Goal: Information Seeking & Learning: Check status

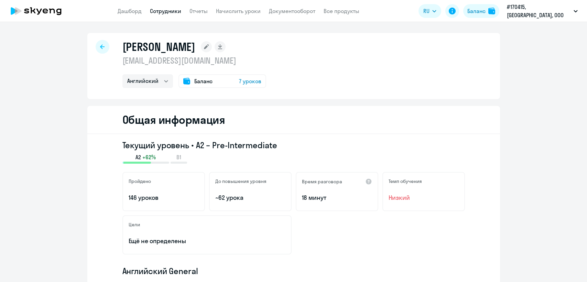
select select "english"
click at [248, 80] on span "7 уроков" at bounding box center [250, 81] width 22 height 8
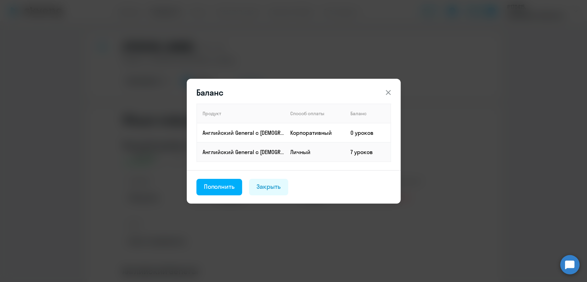
click at [386, 90] on icon at bounding box center [388, 92] width 8 height 8
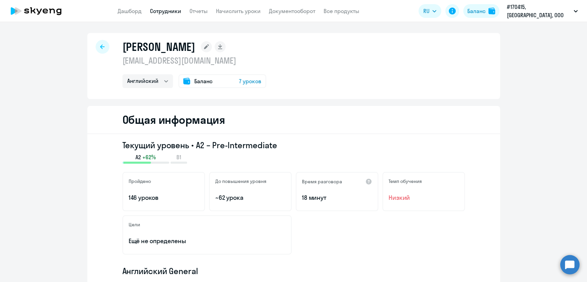
click at [210, 78] on div "Баланс 7 уроков" at bounding box center [222, 81] width 88 height 14
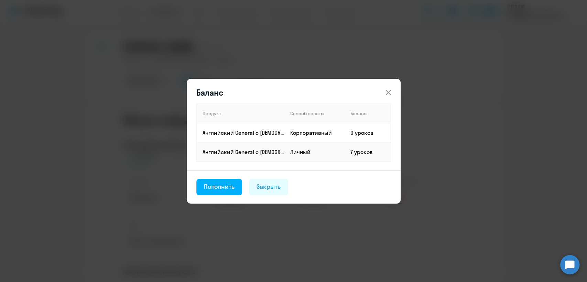
click at [384, 92] on icon at bounding box center [388, 92] width 8 height 8
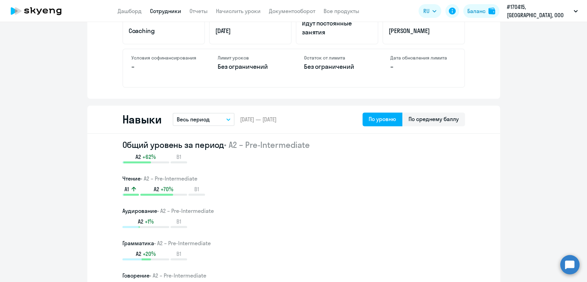
scroll to position [317, 0]
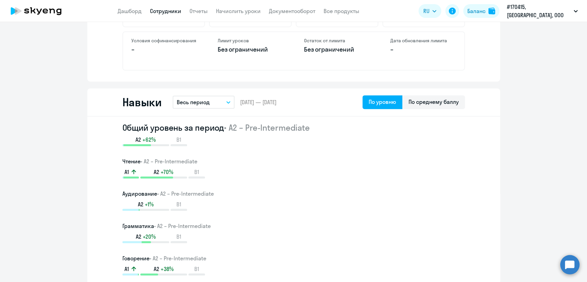
click at [226, 102] on icon "button" at bounding box center [228, 102] width 4 height 2
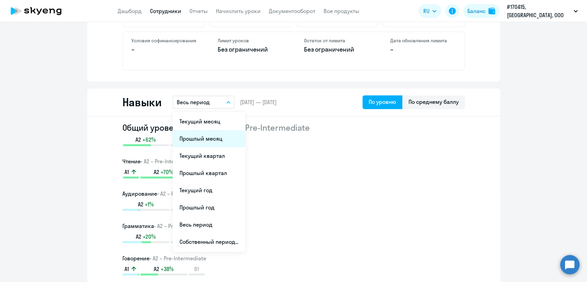
click at [205, 138] on li "Прошлый месяц" at bounding box center [209, 138] width 73 height 17
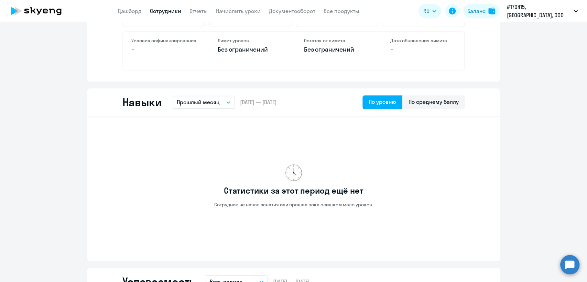
click at [226, 98] on button "Прошлый месяц" at bounding box center [204, 102] width 62 height 13
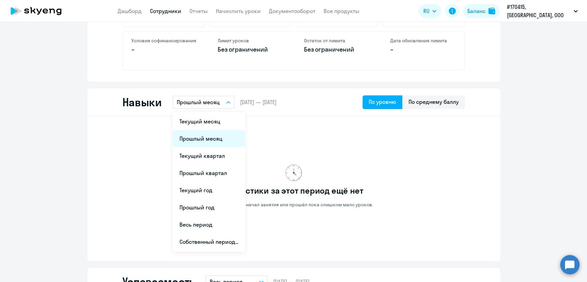
click at [206, 133] on li "Прошлый месяц" at bounding box center [209, 138] width 73 height 17
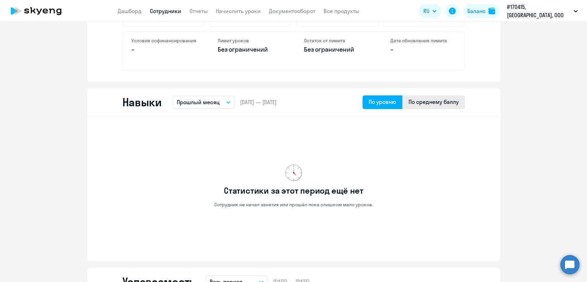
click at [416, 100] on div "По среднему баллу" at bounding box center [433, 102] width 50 height 8
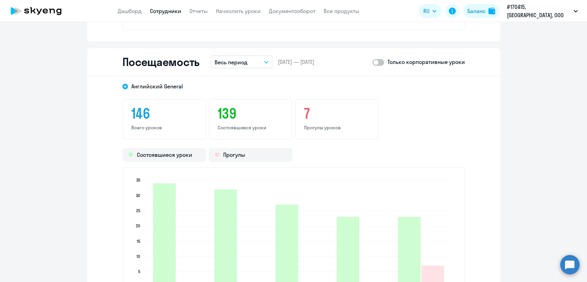
scroll to position [874, 0]
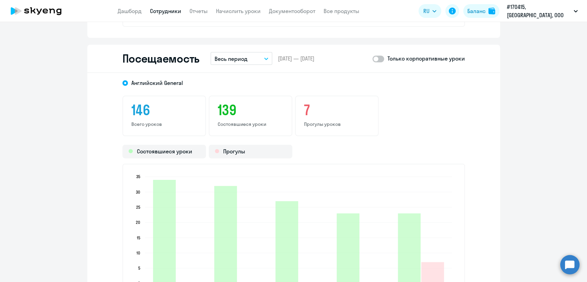
click at [264, 57] on icon "button" at bounding box center [266, 58] width 4 height 2
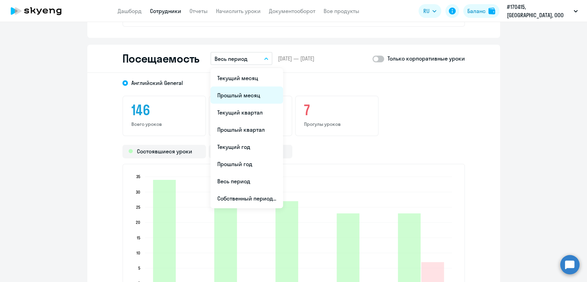
click at [240, 90] on li "Прошлый месяц" at bounding box center [246, 94] width 73 height 17
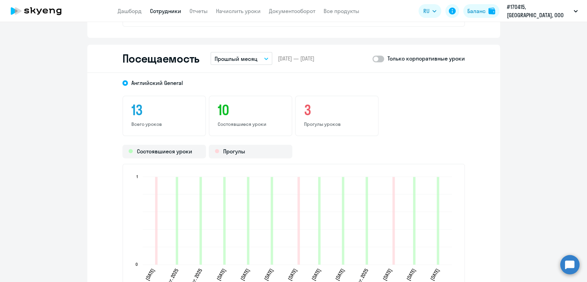
click at [264, 58] on icon "button" at bounding box center [265, 59] width 3 height 2
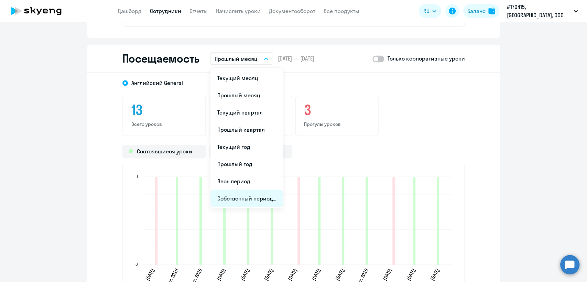
click at [254, 193] on li "Собственный период..." at bounding box center [246, 197] width 73 height 17
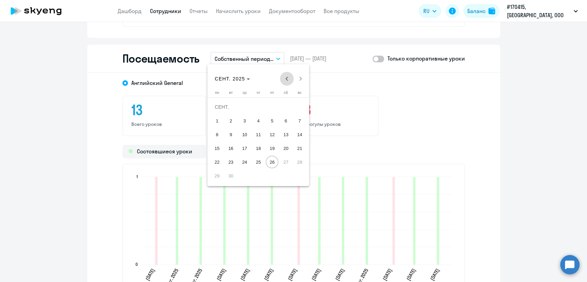
click at [286, 78] on span "Previous month" at bounding box center [287, 79] width 14 height 14
click at [230, 119] on span "1" at bounding box center [230, 120] width 12 height 12
click at [298, 78] on span "Next month" at bounding box center [300, 79] width 14 height 14
click at [286, 80] on span "Previous month" at bounding box center [287, 79] width 14 height 14
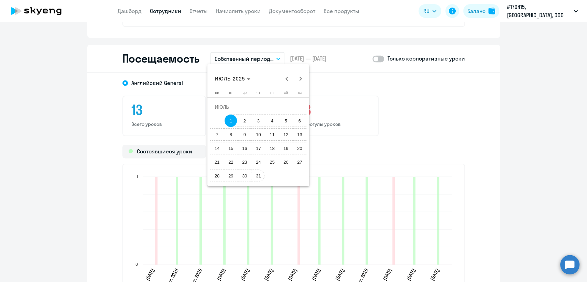
click at [259, 175] on span "31" at bounding box center [258, 175] width 12 height 12
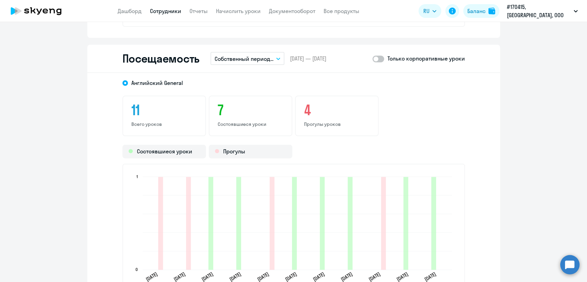
click at [377, 57] on span at bounding box center [378, 58] width 12 height 7
click at [372, 58] on input "checkbox" at bounding box center [372, 58] width 0 height 0
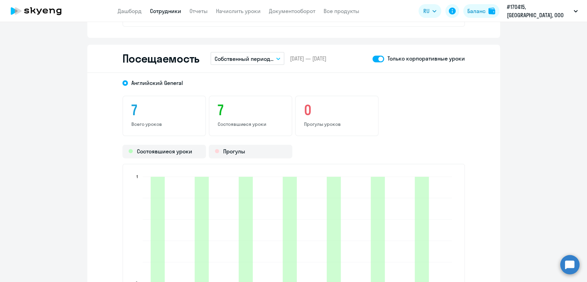
click at [276, 58] on icon "button" at bounding box center [278, 58] width 4 height 2
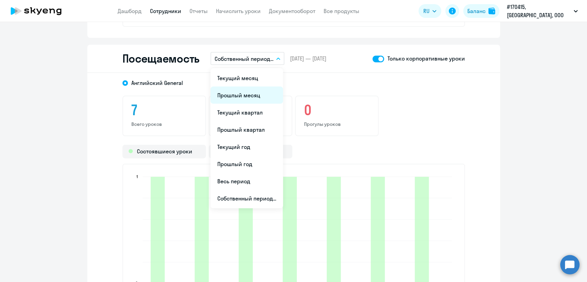
click at [243, 94] on li "Прошлый месяц" at bounding box center [246, 94] width 73 height 17
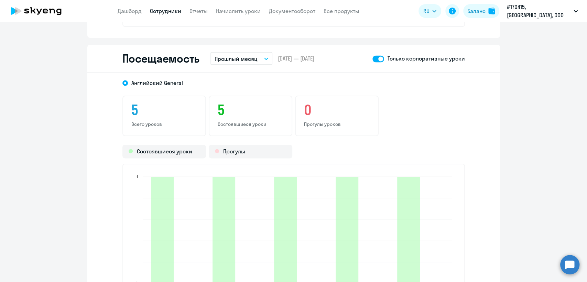
click at [374, 56] on span at bounding box center [378, 58] width 12 height 7
click at [372, 58] on input "checkbox" at bounding box center [372, 58] width 0 height 0
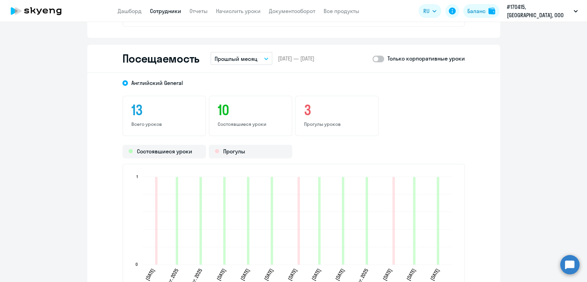
click at [377, 58] on span at bounding box center [378, 58] width 12 height 7
click at [372, 58] on input "checkbox" at bounding box center [372, 58] width 0 height 0
checkbox input "true"
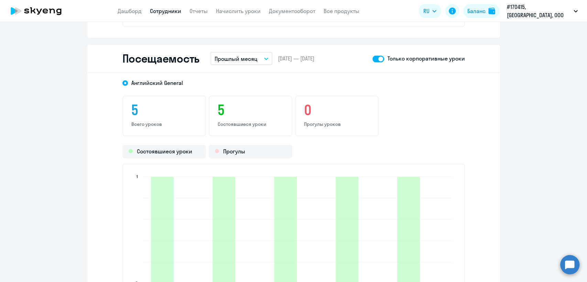
drag, startPoint x: 300, startPoint y: 78, endPoint x: 461, endPoint y: 72, distance: 160.6
click at [461, 73] on div "[DEMOGRAPHIC_DATA] General 5 Всего уроков 5 Состоявшиеся уроки 0 Прогулы уроков…" at bounding box center [293, 194] width 412 height 242
click at [264, 58] on icon "button" at bounding box center [266, 58] width 4 height 2
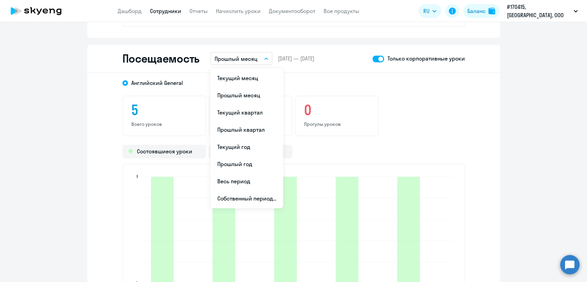
click at [463, 113] on div "[DEMOGRAPHIC_DATA] General 5 Всего уроков 5 Состоявшиеся уроки 0 Прогулы уроков…" at bounding box center [293, 194] width 412 height 242
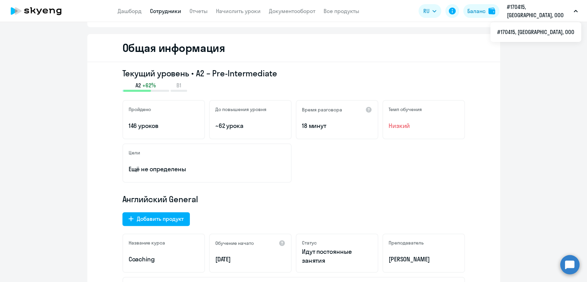
scroll to position [79, 0]
